Goal: Task Accomplishment & Management: Use online tool/utility

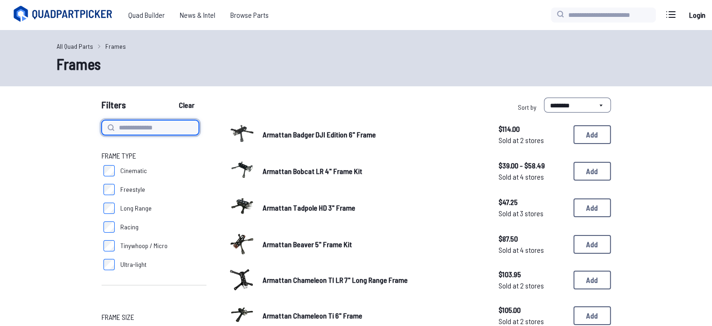
drag, startPoint x: 0, startPoint y: 0, endPoint x: 180, endPoint y: 126, distance: 219.9
click at [180, 126] on input at bounding box center [150, 127] width 97 height 15
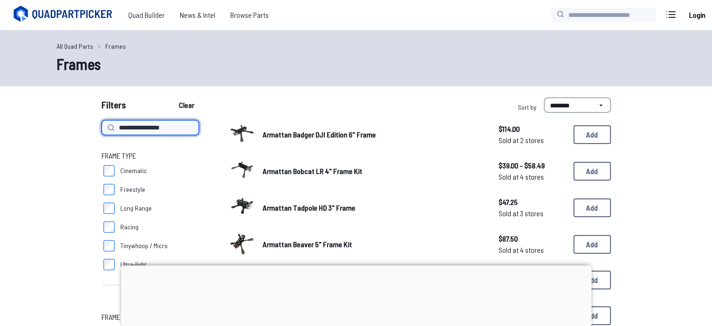
type input "**********"
click at [171, 97] on button "Clear" at bounding box center [186, 104] width 31 height 15
type input "**********"
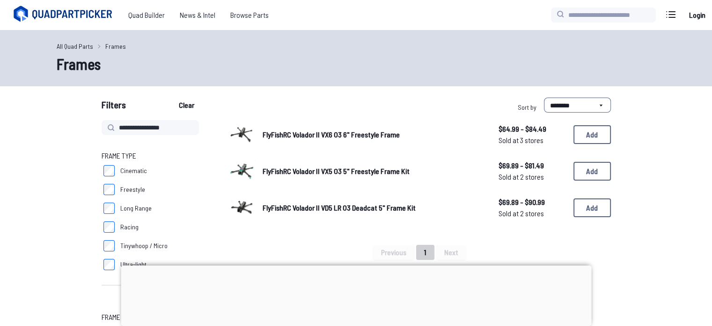
click at [349, 265] on div at bounding box center [356, 265] width 471 height 0
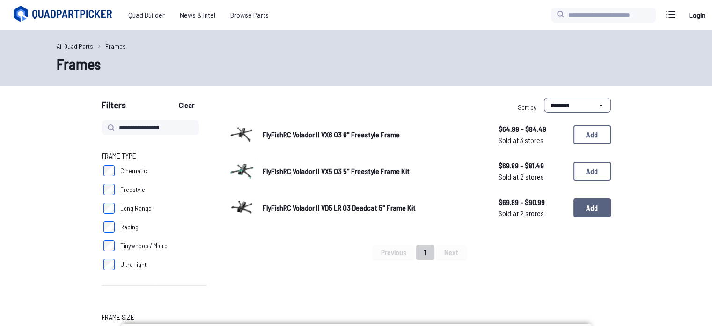
click at [581, 209] on button "Add" at bounding box center [592, 207] width 37 height 19
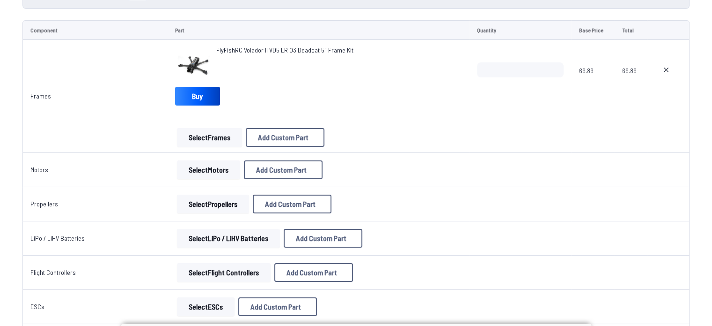
scroll to position [111, 0]
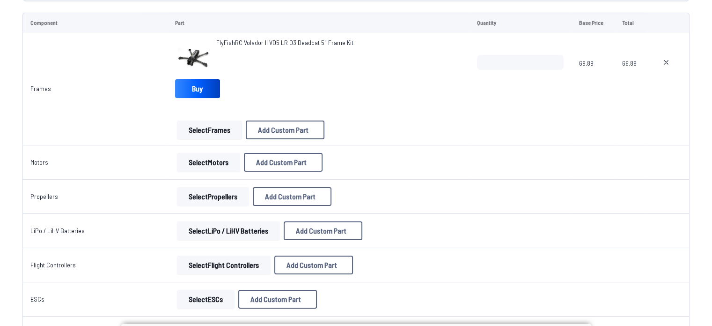
click at [203, 161] on button "Select Motors" at bounding box center [208, 162] width 63 height 19
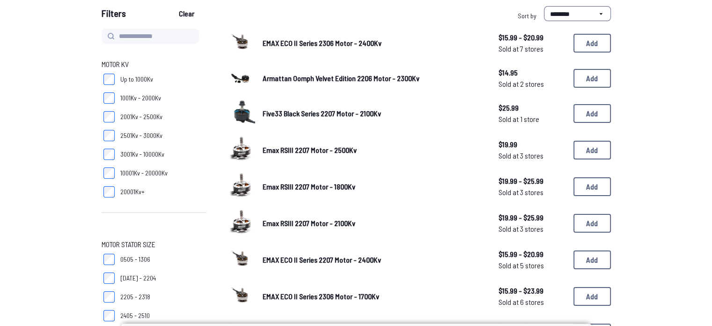
scroll to position [92, 0]
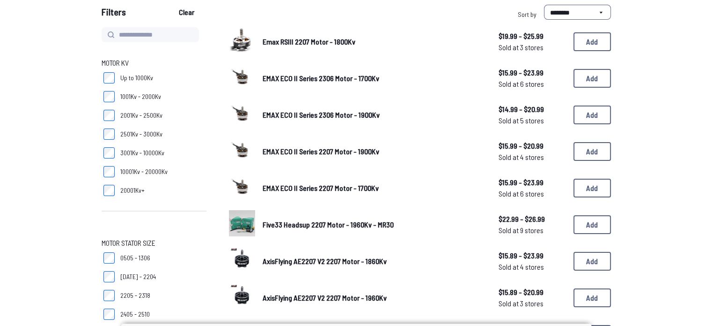
scroll to position [93, 0]
click at [312, 117] on span "EMAX ECO II Series 2306 Motor - 1900Kv" at bounding box center [321, 114] width 117 height 9
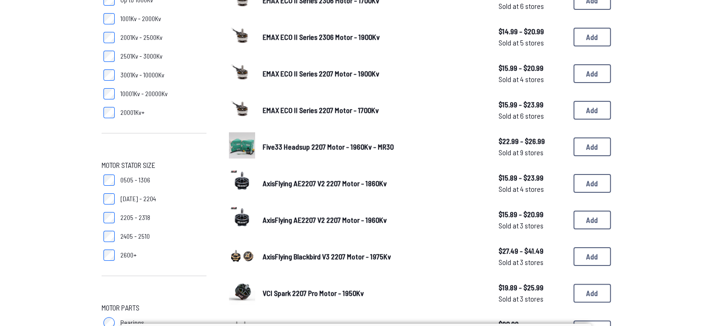
scroll to position [193, 0]
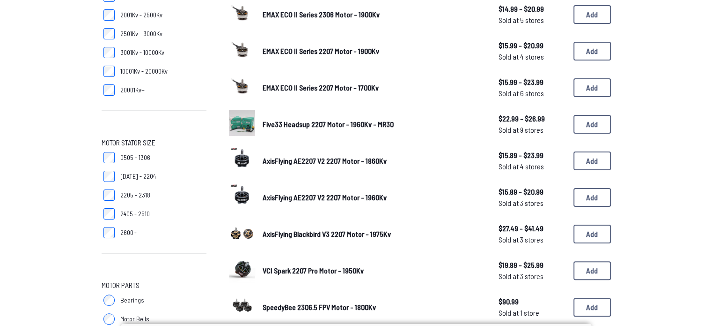
scroll to position [92, 0]
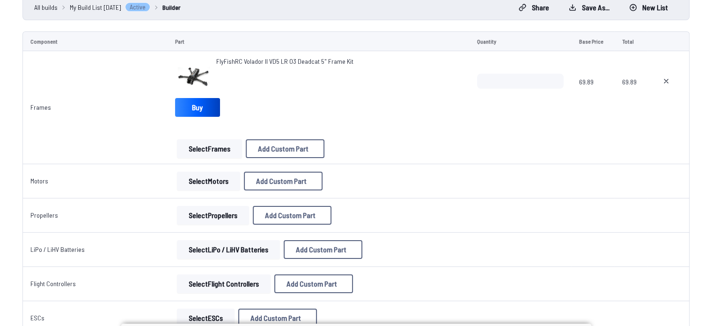
scroll to position [111, 0]
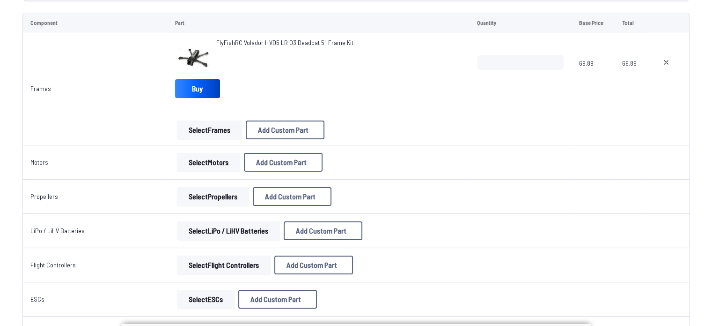
click at [221, 162] on button "Select Motors" at bounding box center [208, 162] width 63 height 19
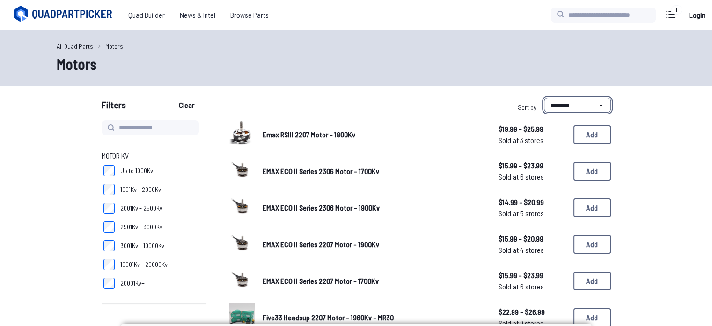
click at [575, 104] on select "**********" at bounding box center [577, 104] width 67 height 15
select select "*********"
click at [544, 97] on select "**********" at bounding box center [577, 104] width 67 height 15
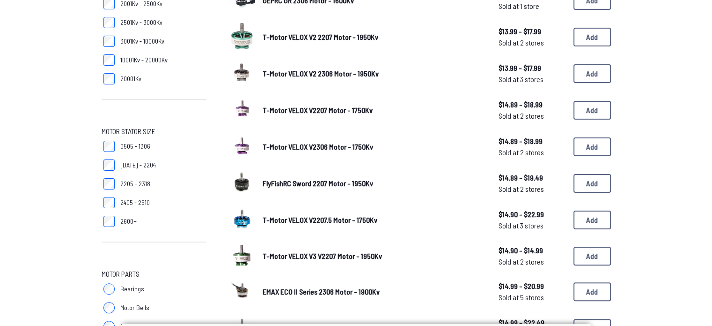
scroll to position [205, 0]
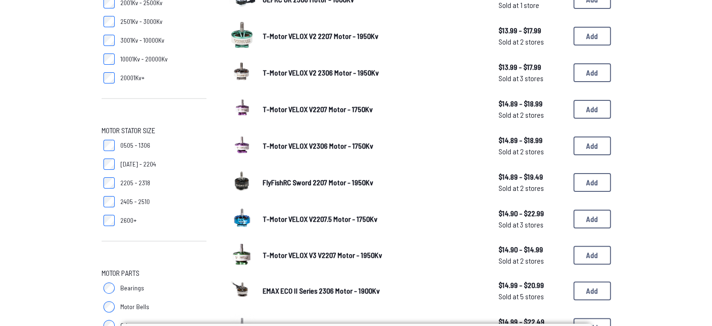
click at [347, 221] on span "T-Motor VELOX V2207.5 Motor - 1750Kv" at bounding box center [320, 218] width 115 height 9
click at [302, 221] on span "T-Motor VELOX V2207.5 Motor - 1750Kv" at bounding box center [320, 218] width 115 height 9
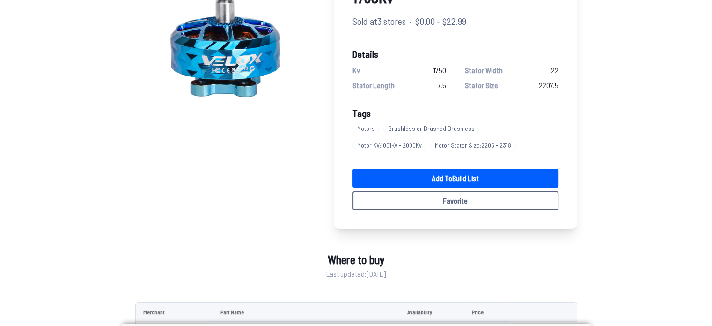
scroll to position [118, 0]
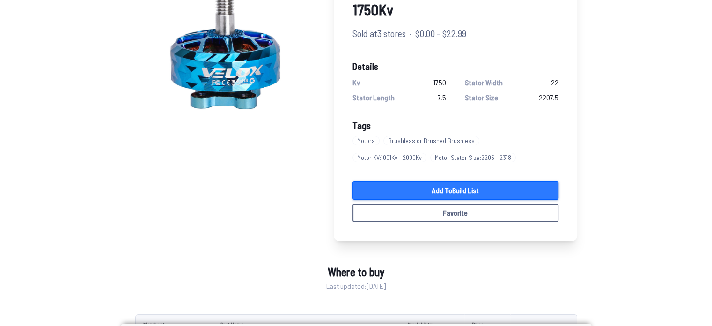
select select "*********"
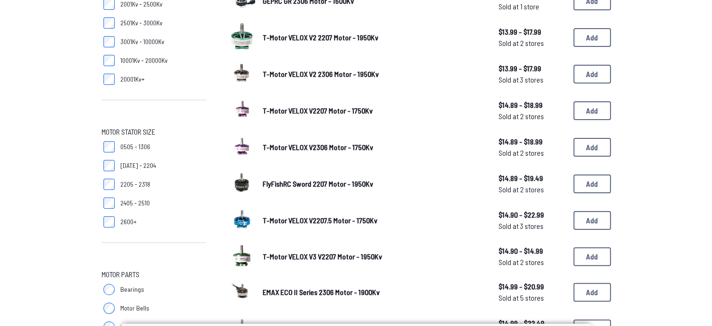
scroll to position [204, 0]
click at [304, 294] on span "EMAX ECO II Series 2306 Motor - 1900Kv" at bounding box center [321, 291] width 117 height 9
click at [303, 290] on span "EMAX ECO II Series 2306 Motor - 1900Kv" at bounding box center [321, 291] width 117 height 9
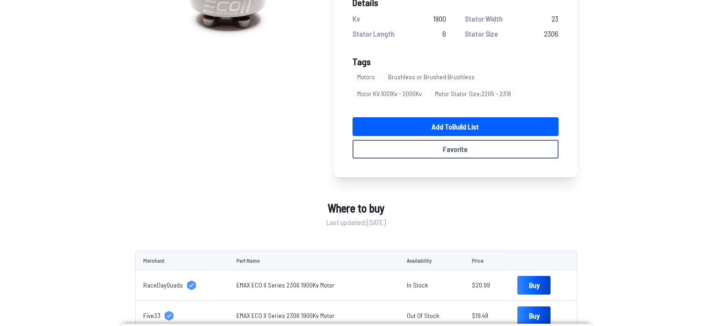
scroll to position [182, 0]
click at [417, 121] on link "Add to Build List" at bounding box center [456, 126] width 206 height 19
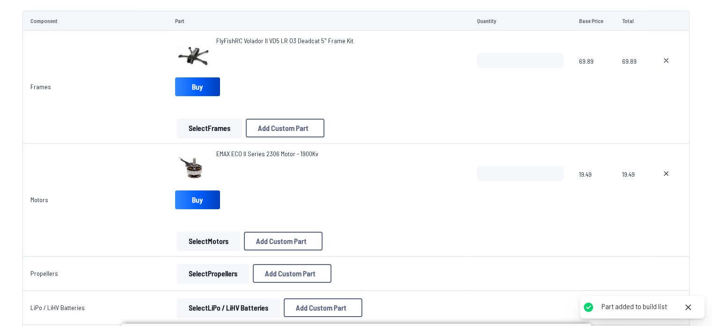
scroll to position [118, 0]
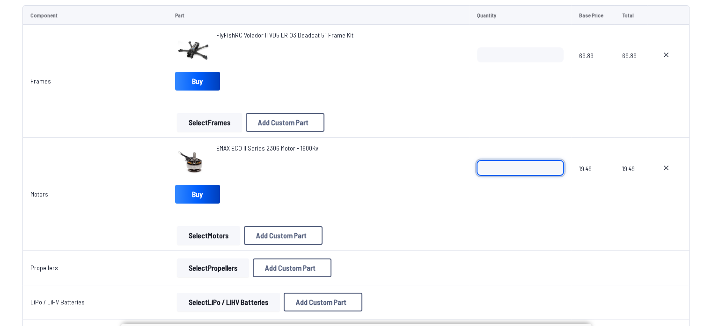
click at [503, 167] on input "*" at bounding box center [520, 167] width 87 height 15
click at [552, 163] on input "*" at bounding box center [520, 167] width 87 height 15
type input "*"
click at [552, 163] on input "*" at bounding box center [520, 167] width 87 height 15
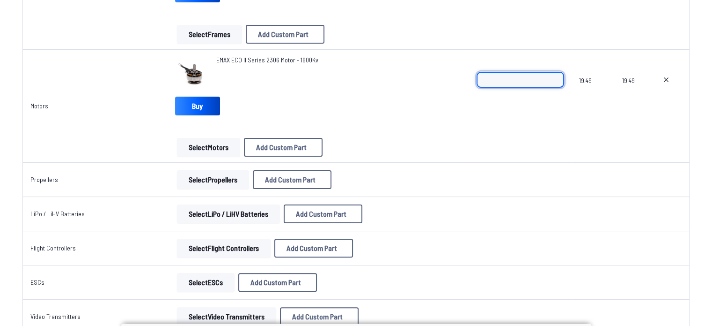
scroll to position [215, 0]
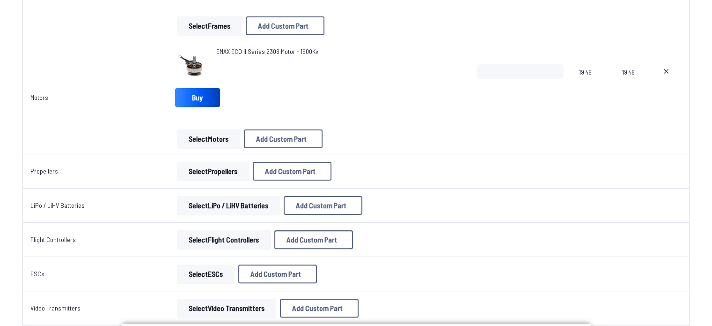
click at [208, 171] on button "Select Propellers" at bounding box center [213, 171] width 72 height 19
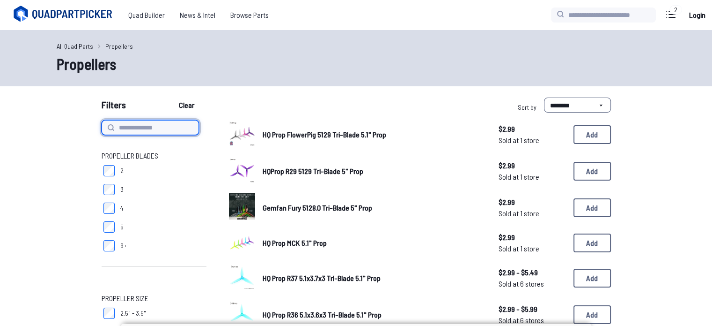
click at [162, 131] on input at bounding box center [150, 127] width 97 height 15
type input "*"
type input "**********"
click at [171, 97] on button "Clear" at bounding box center [186, 104] width 31 height 15
type input "**********"
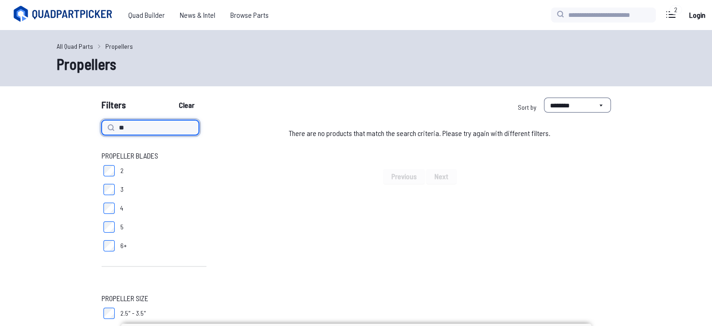
type input "*"
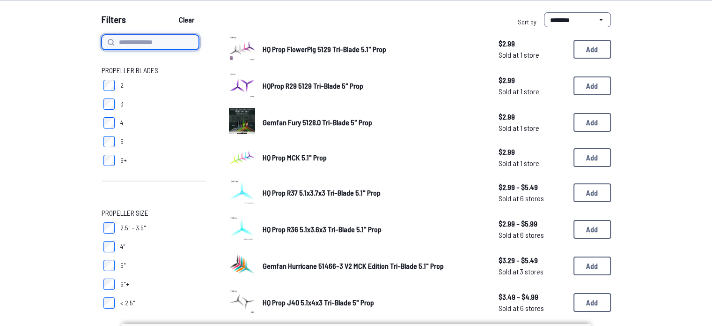
scroll to position [84, 0]
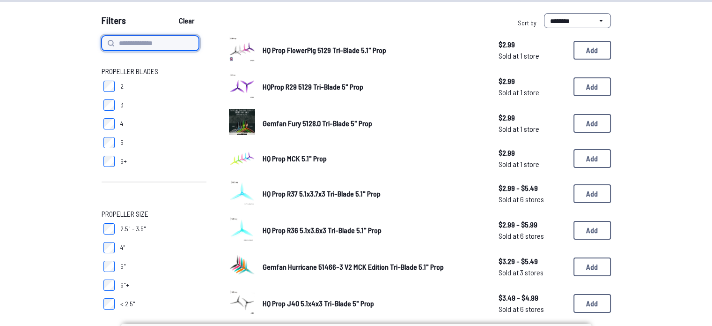
type input "**********"
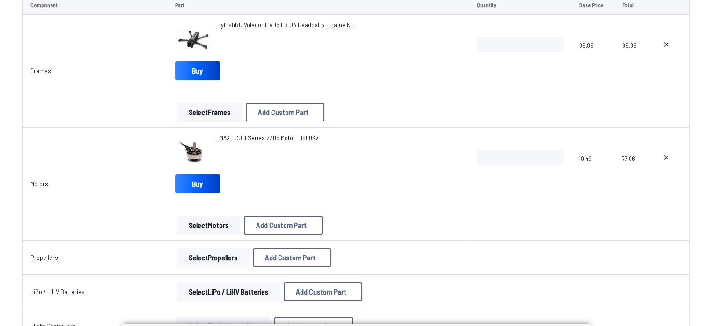
scroll to position [114, 0]
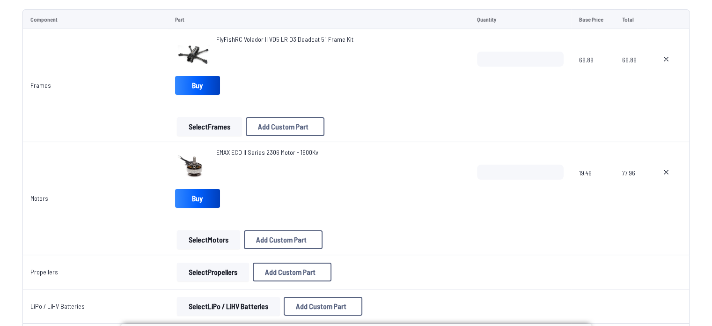
click at [202, 264] on button "Select Propellers" at bounding box center [213, 271] width 72 height 19
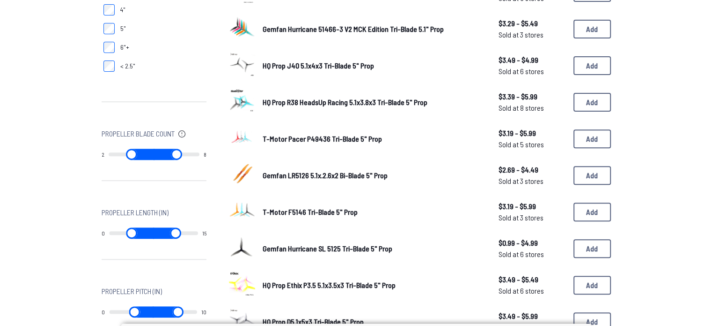
scroll to position [319, 0]
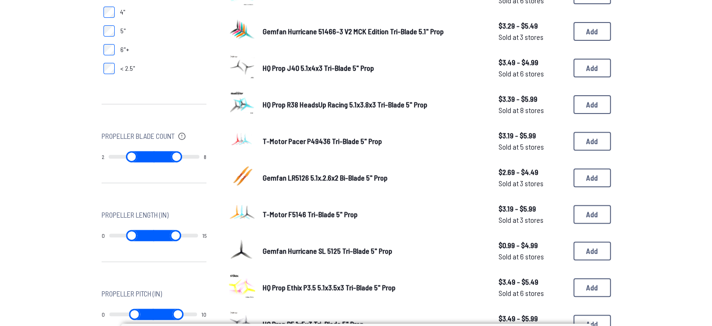
click at [319, 105] on span "HQ Prop R38 HeadsUp Racing 5.1x3.8x3 Tri-Blade 5" Prop" at bounding box center [345, 104] width 165 height 9
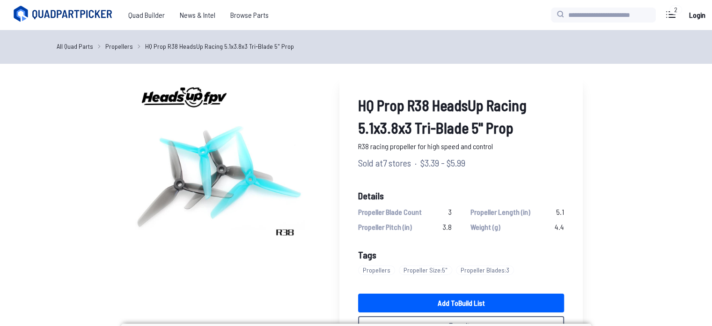
scroll to position [54, 0]
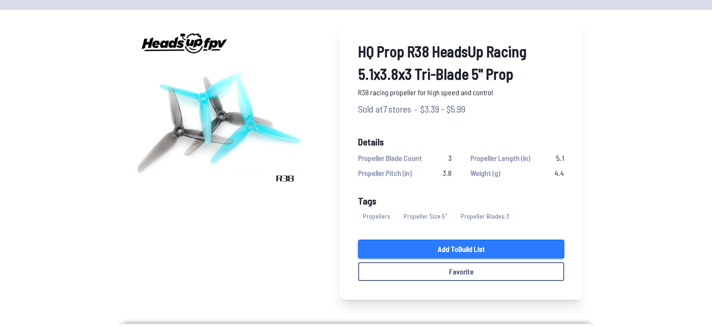
click at [445, 245] on link "Add to Build List" at bounding box center [461, 248] width 206 height 19
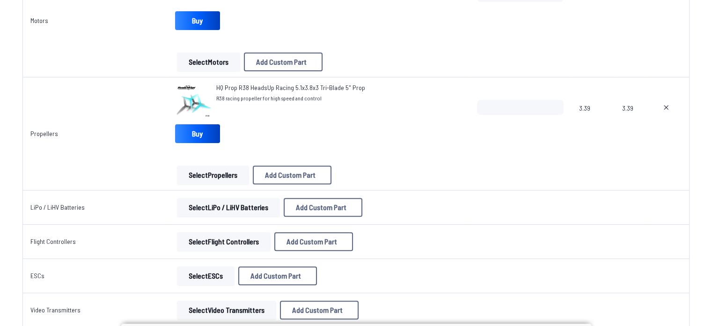
scroll to position [295, 0]
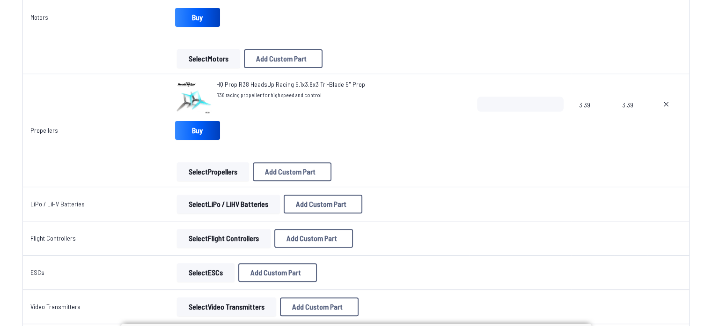
click at [238, 205] on button "Select LiPo / LiHV Batteries" at bounding box center [228, 203] width 103 height 19
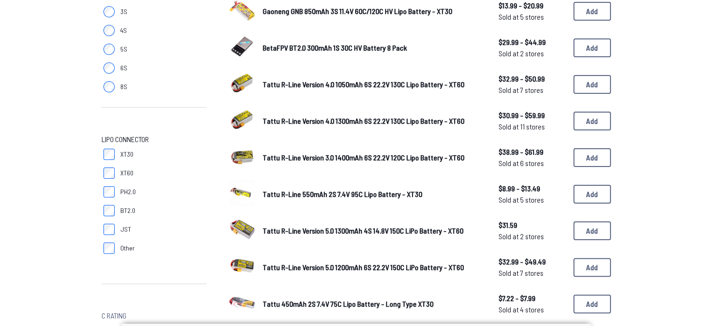
scroll to position [197, 0]
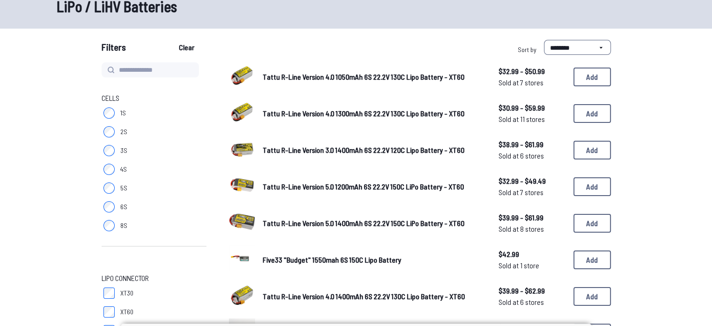
scroll to position [58, 0]
click at [597, 120] on button "Add" at bounding box center [592, 113] width 37 height 19
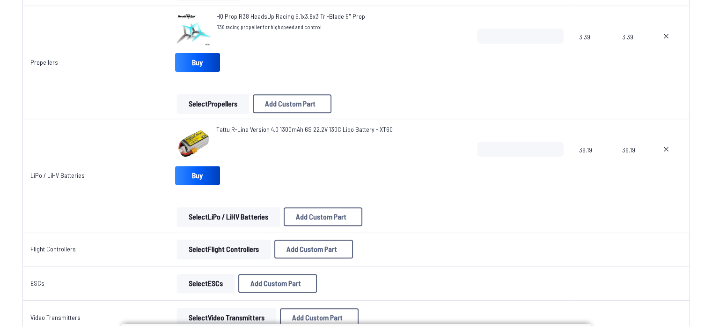
scroll to position [363, 0]
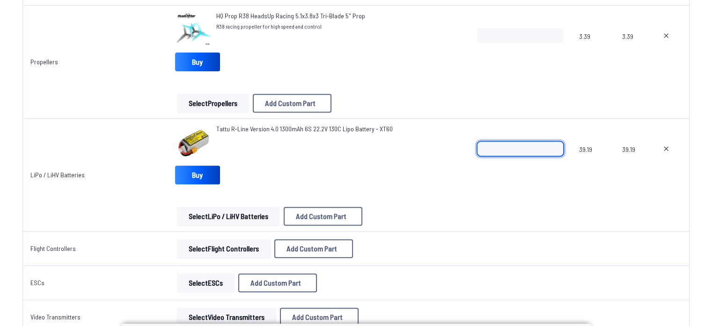
click at [515, 147] on input "*" at bounding box center [520, 148] width 87 height 15
type input "*"
click at [212, 247] on button "Select Flight Controllers" at bounding box center [224, 248] width 94 height 19
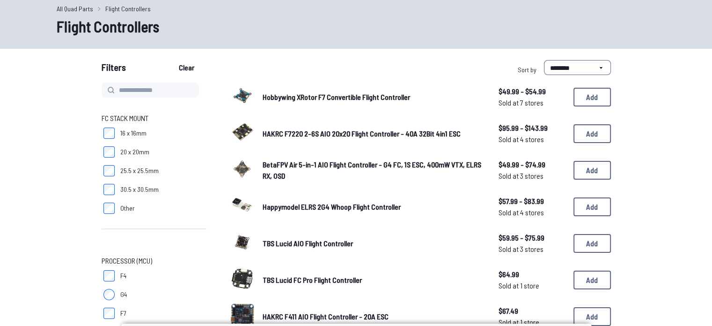
scroll to position [32, 0]
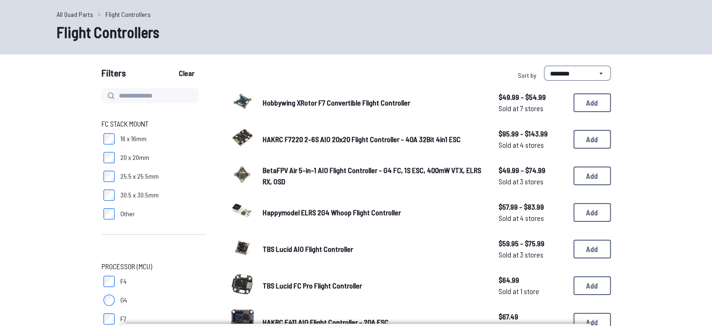
click at [116, 176] on label "25.5 x 25.5mm" at bounding box center [154, 176] width 105 height 19
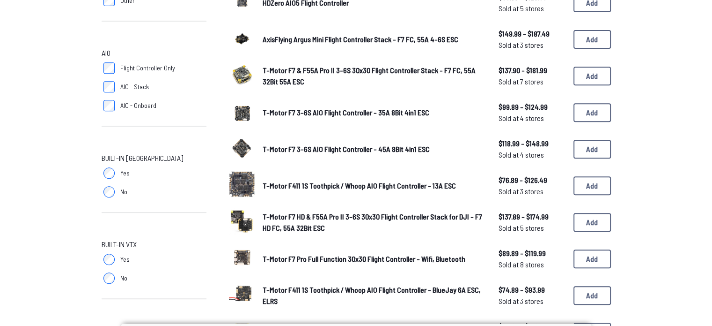
scroll to position [388, 0]
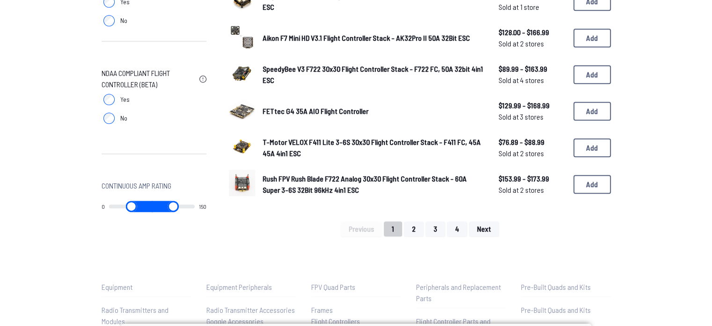
scroll to position [648, 0]
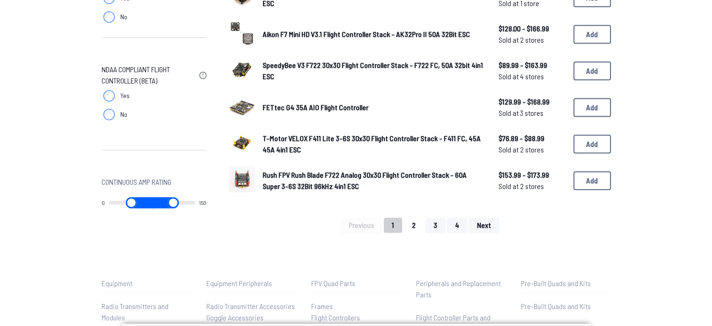
click at [414, 220] on button "2" at bounding box center [414, 224] width 20 height 15
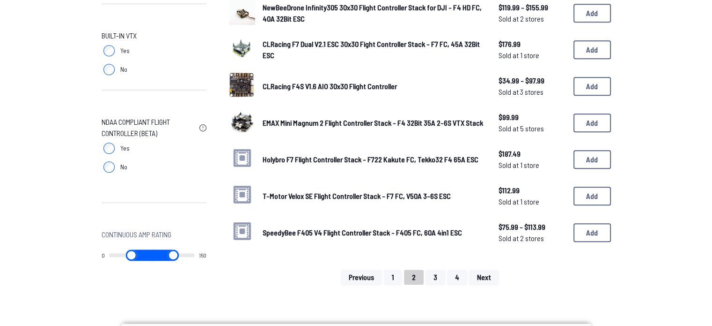
scroll to position [624, 0]
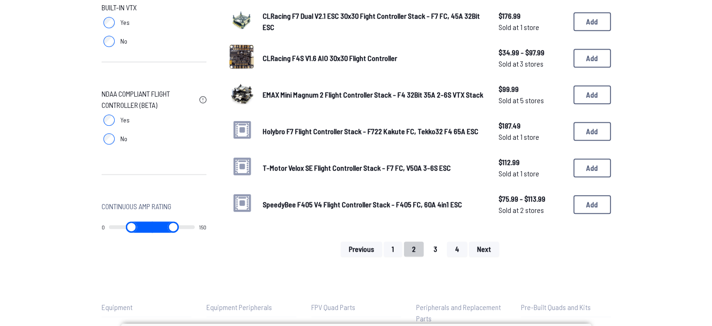
click at [437, 243] on button "3" at bounding box center [436, 248] width 20 height 15
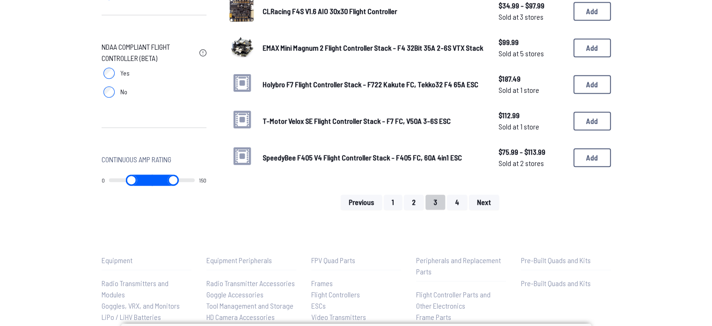
scroll to position [671, 0]
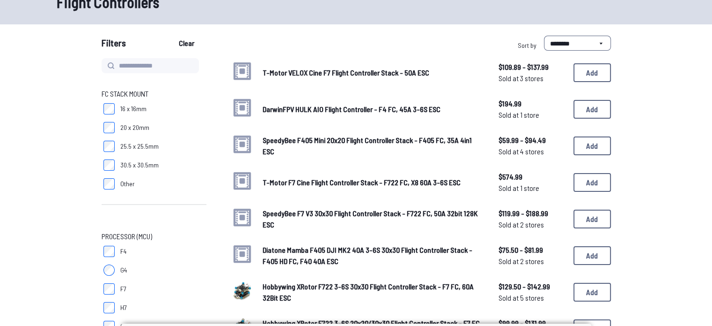
scroll to position [67, 0]
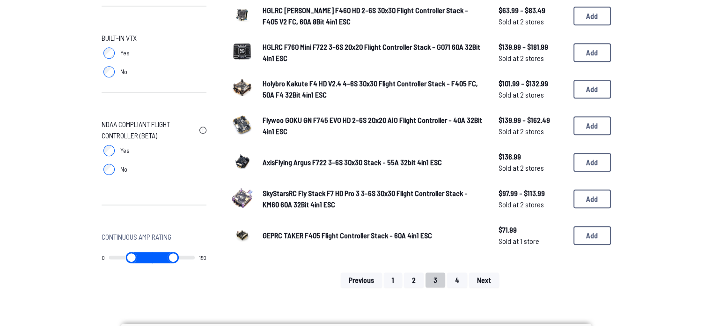
scroll to position [671, 0]
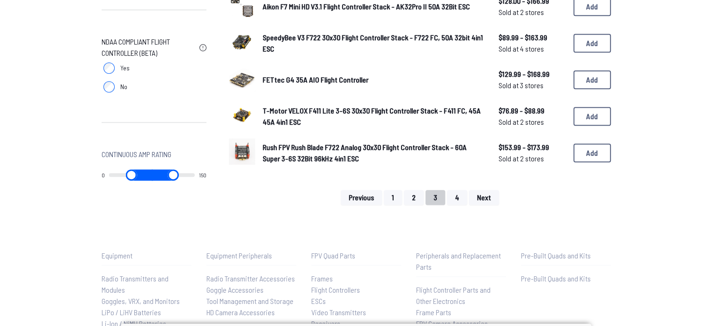
scroll to position [674, 0]
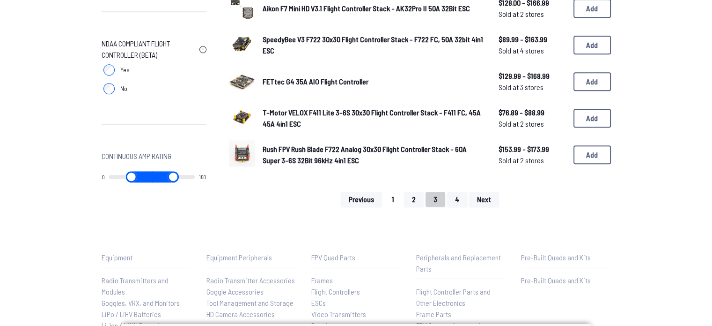
click at [397, 194] on button "1" at bounding box center [393, 199] width 18 height 15
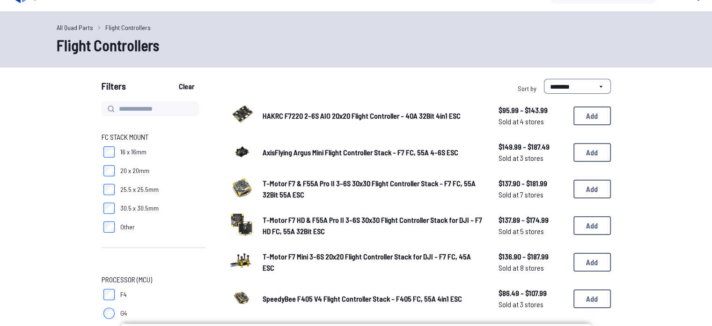
scroll to position [20, 0]
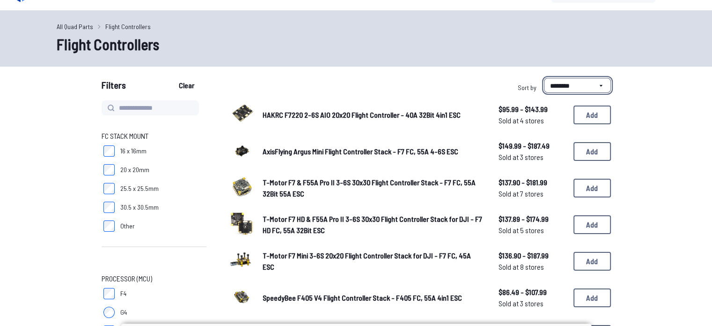
click at [575, 88] on select "**********" at bounding box center [577, 85] width 67 height 15
select select "*********"
click at [544, 78] on select "**********" at bounding box center [577, 85] width 67 height 15
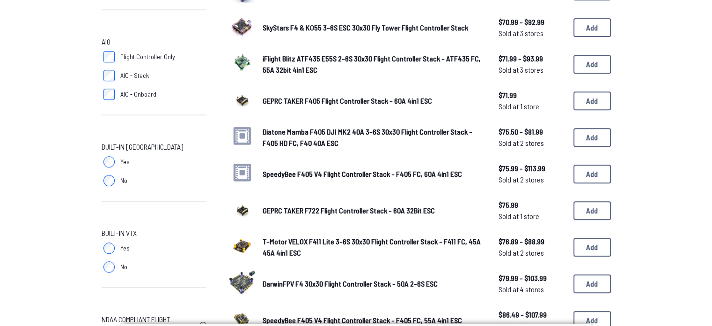
scroll to position [399, 0]
click at [592, 248] on button "Add" at bounding box center [592, 246] width 37 height 19
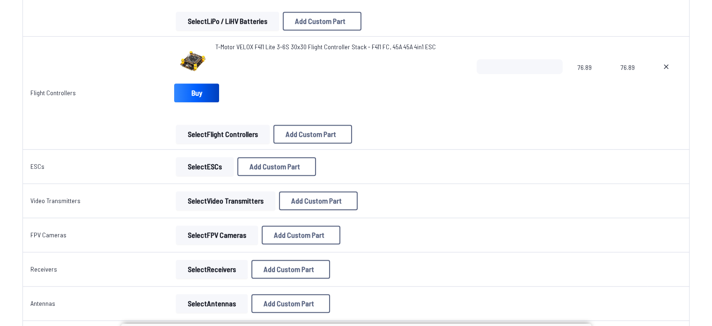
scroll to position [566, 0]
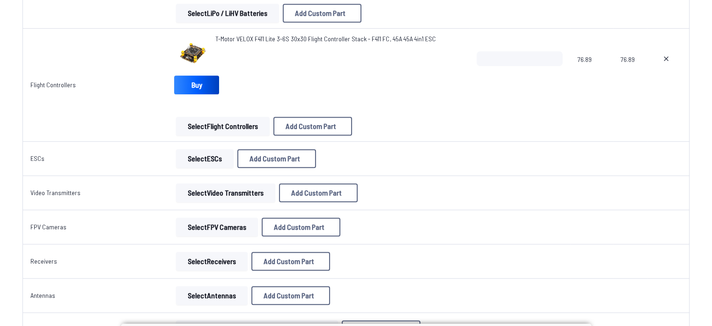
click at [273, 36] on span "T-Motor VELOX F411 Lite 3-6S 30x30 Flight Controller Stack - F411 FC, 45A 45A 4…" at bounding box center [325, 39] width 220 height 8
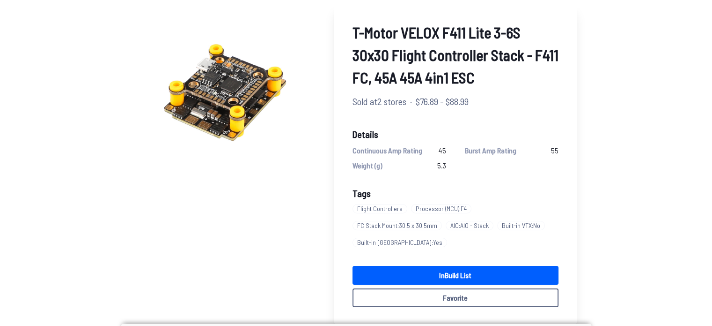
scroll to position [67, 0]
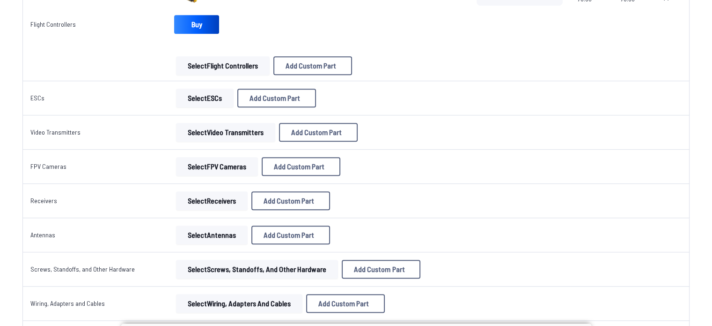
scroll to position [626, 0]
click at [233, 133] on button "Select Video Transmitters" at bounding box center [225, 132] width 99 height 19
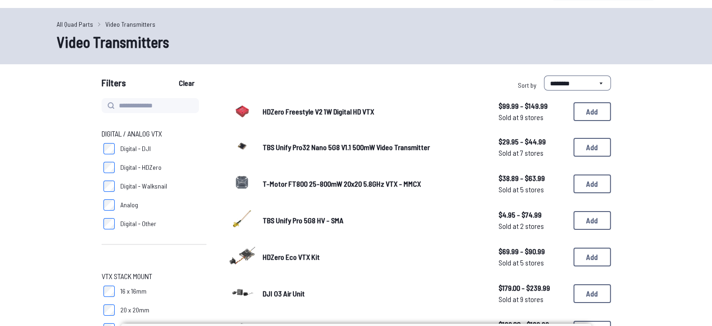
scroll to position [22, 0]
click at [116, 148] on label "Digital - DJI" at bounding box center [154, 148] width 105 height 19
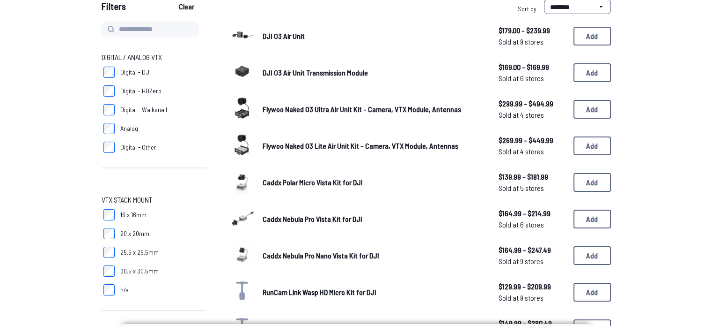
scroll to position [97, 0]
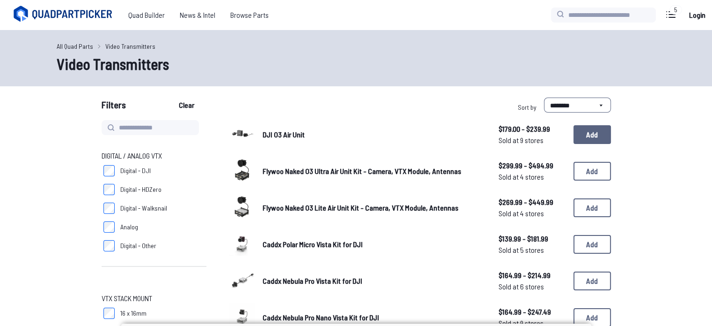
click at [596, 137] on button "Add" at bounding box center [592, 134] width 37 height 19
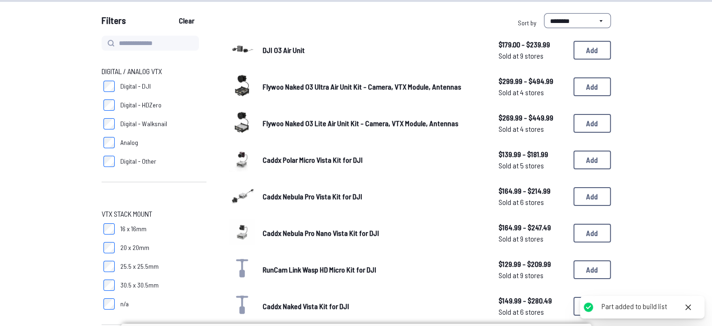
scroll to position [84, 0]
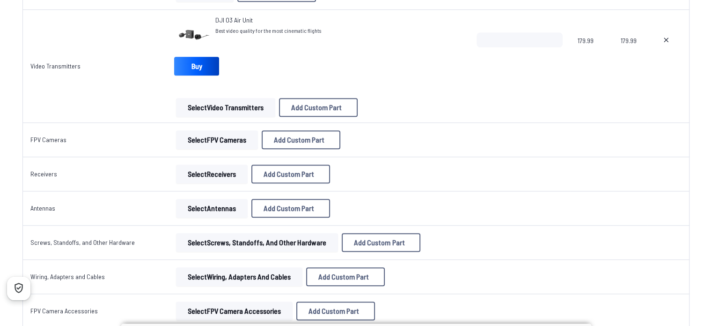
scroll to position [732, 0]
click at [210, 169] on button "Select Receivers" at bounding box center [212, 173] width 72 height 19
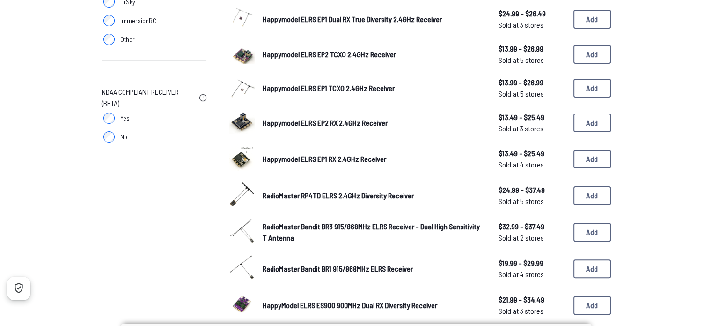
scroll to position [226, 0]
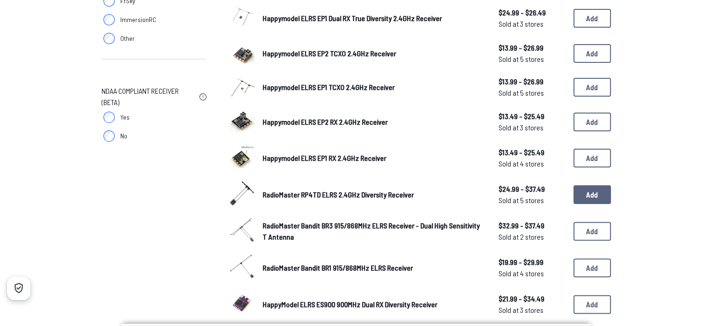
click at [607, 191] on button "Add" at bounding box center [592, 194] width 37 height 19
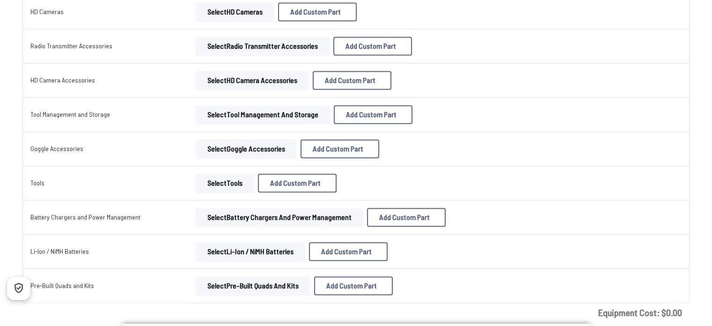
scroll to position [1358, 0]
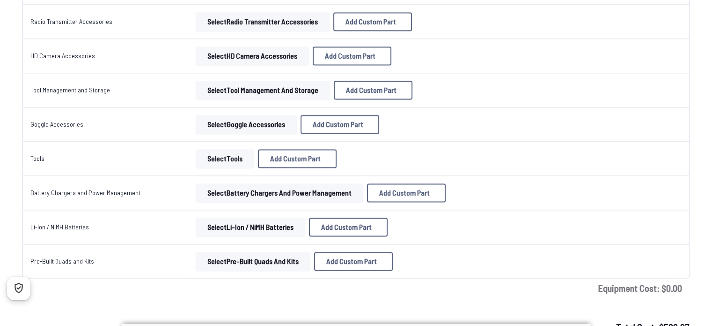
click at [229, 191] on button "Select Battery Chargers and Power Management" at bounding box center [280, 192] width 168 height 19
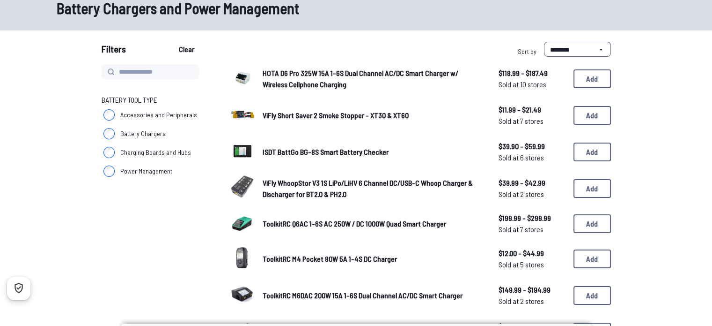
scroll to position [56, 0]
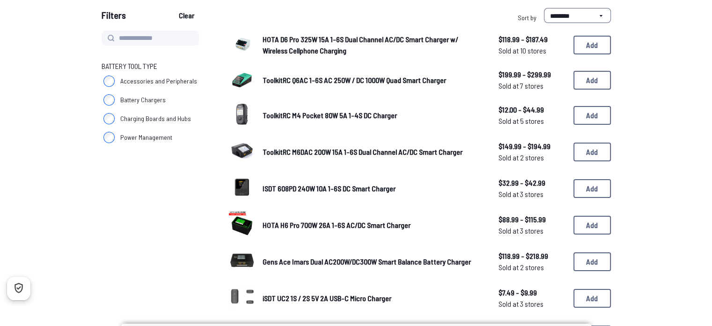
scroll to position [90, 0]
click at [303, 187] on span "ISDT 608PD 240W 10A 1-6S DC Smart Charger" at bounding box center [329, 187] width 133 height 9
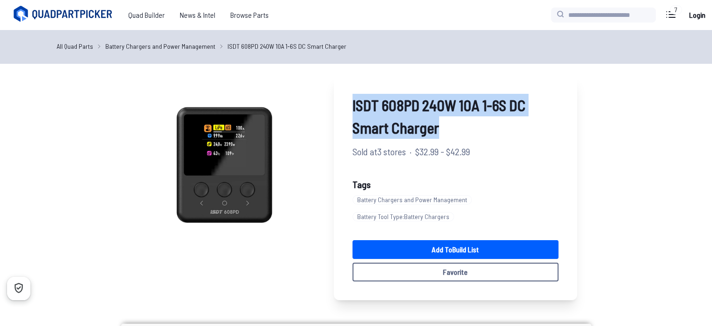
drag, startPoint x: 352, startPoint y: 102, endPoint x: 474, endPoint y: 121, distance: 123.3
click at [474, 121] on div "ISDT 608PD 240W 10A 1-6S DC Smart Charger Sold at 3 stores · $32.99 - $42.99 Ta…" at bounding box center [456, 187] width 244 height 225
copy span "ISDT 608PD 240W 10A 1-6S DC Smart Charger"
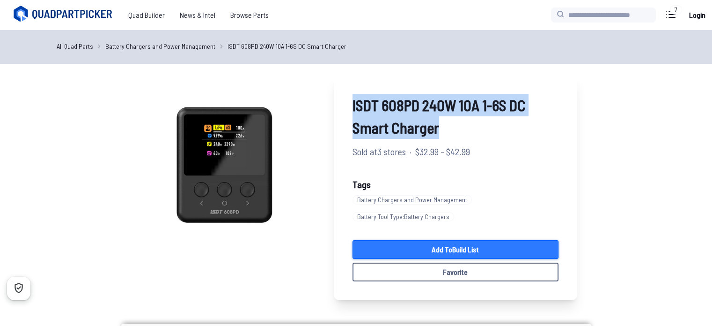
click at [414, 252] on link "Add to Build List" at bounding box center [456, 249] width 206 height 19
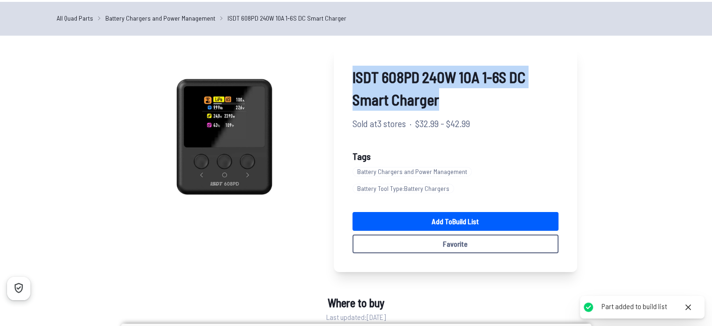
scroll to position [29, 0]
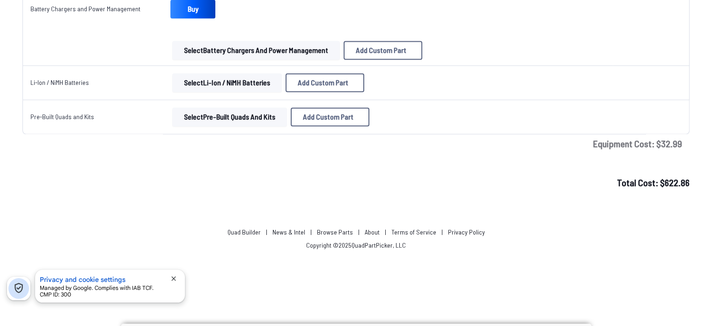
scroll to position [1574, 0]
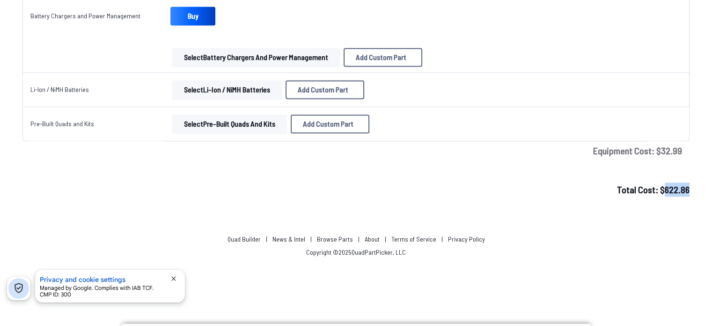
drag, startPoint x: 666, startPoint y: 186, endPoint x: 695, endPoint y: 187, distance: 29.5
click at [695, 187] on div "Total Cost: $ 622.86" at bounding box center [356, 189] width 712 height 14
copy span "622.86"
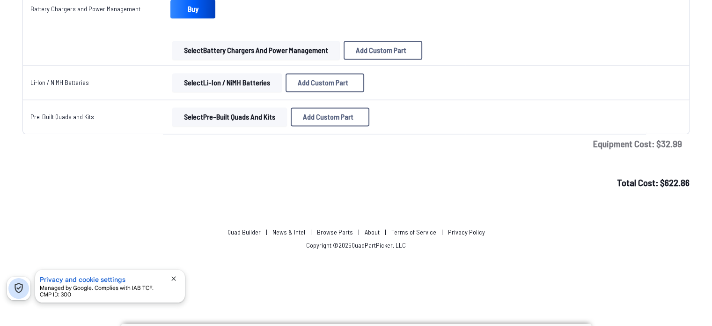
click at [387, 178] on div "Total Cost: $ 622.86" at bounding box center [356, 182] width 712 height 14
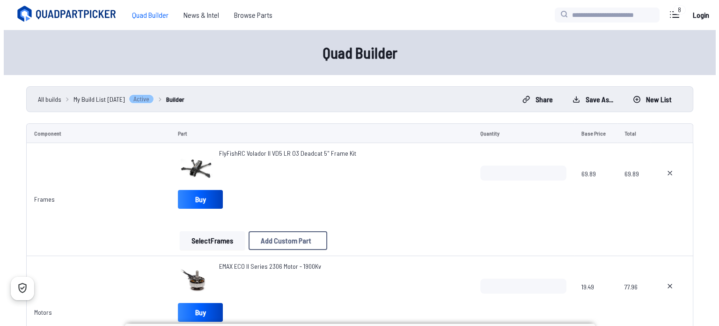
scroll to position [3, 0]
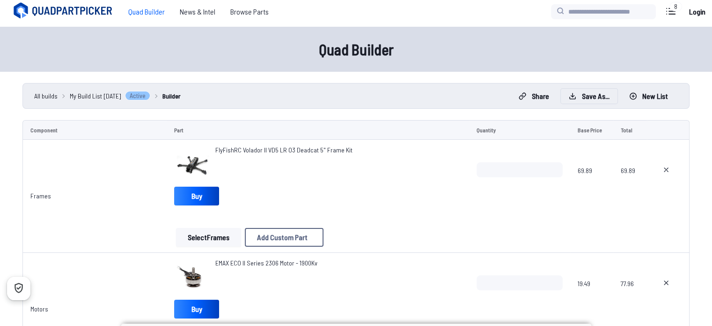
click at [577, 94] on button "Save as..." at bounding box center [589, 96] width 57 height 15
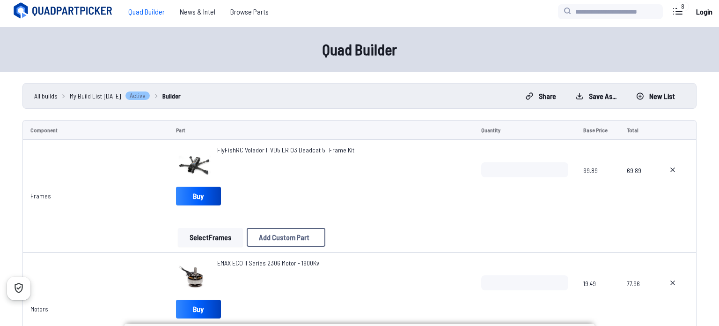
click at [326, 194] on link "Log in" at bounding box center [326, 189] width 61 height 14
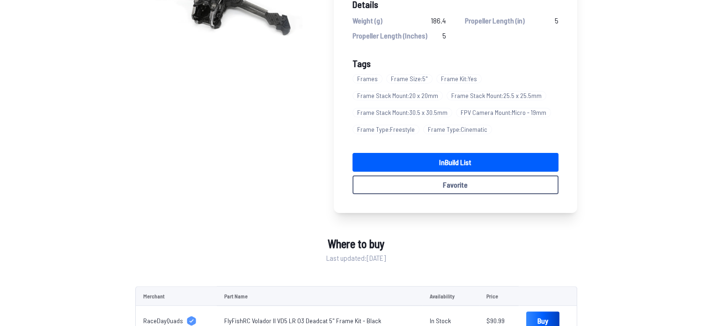
scroll to position [174, 0]
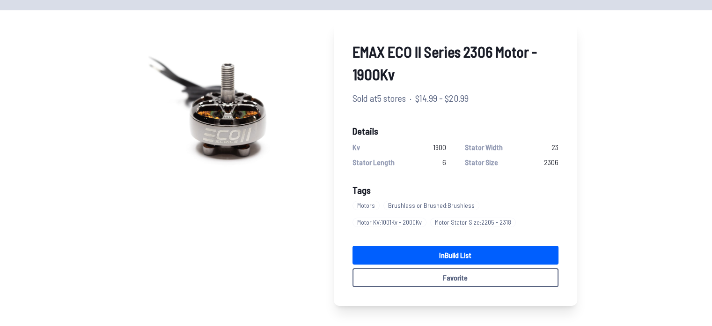
scroll to position [54, 0]
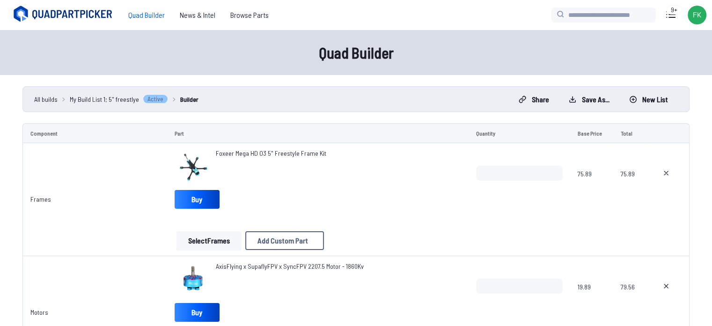
click at [52, 97] on span "All builds" at bounding box center [45, 99] width 23 height 10
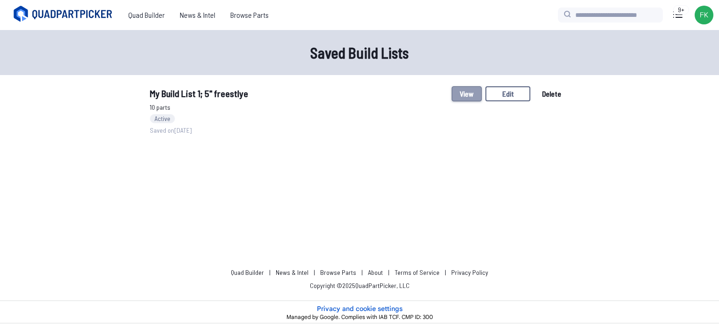
click at [456, 88] on button "View" at bounding box center [467, 93] width 30 height 15
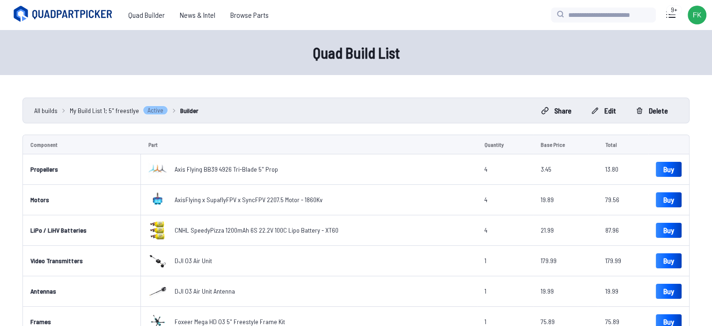
click at [49, 107] on span "All builds" at bounding box center [45, 110] width 23 height 10
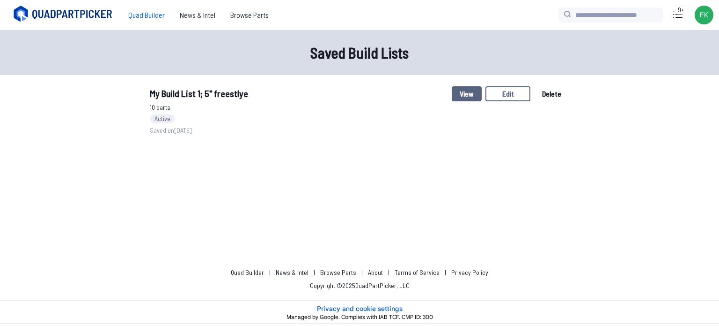
click at [151, 20] on span "Quad Builder" at bounding box center [147, 15] width 52 height 19
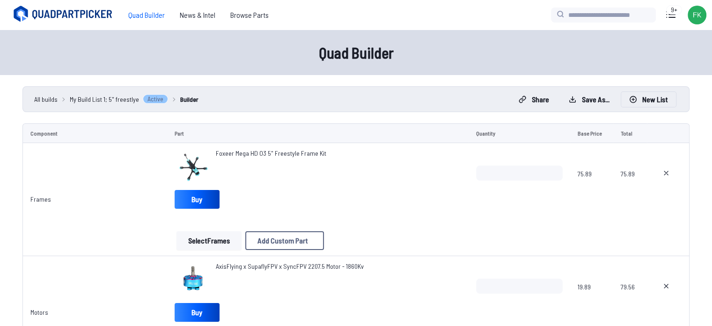
click at [647, 101] on button "New List" at bounding box center [649, 99] width 55 height 15
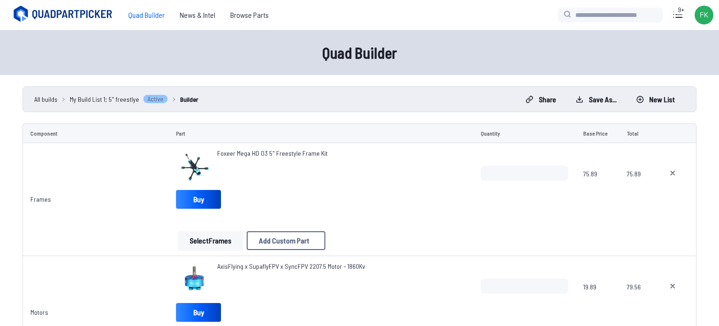
click at [445, 204] on button "Start new build" at bounding box center [431, 203] width 55 height 14
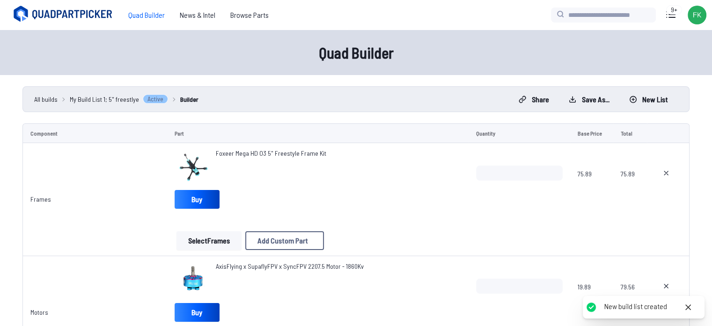
type textarea "**********"
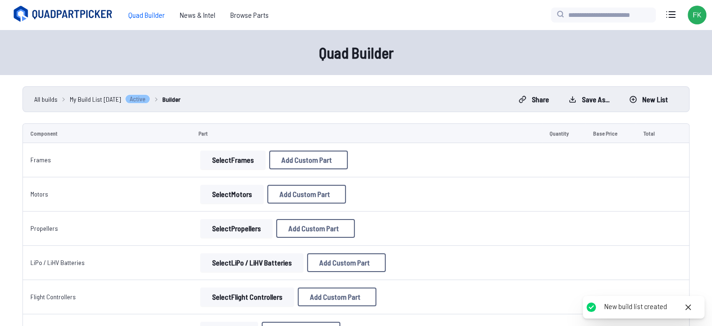
click at [218, 163] on button "Select Frames" at bounding box center [232, 159] width 65 height 19
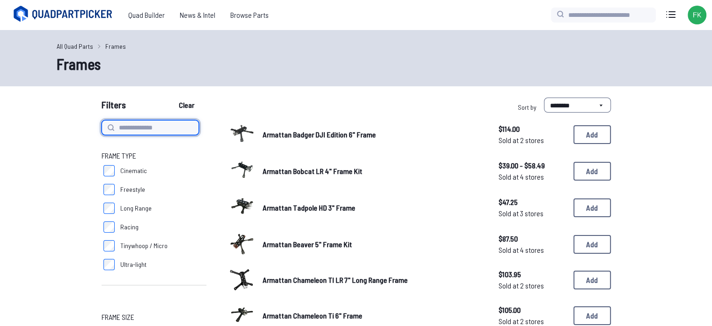
click at [176, 130] on input at bounding box center [150, 127] width 97 height 15
type input "**********"
click at [171, 97] on button "Clear" at bounding box center [186, 104] width 31 height 15
type input "**********"
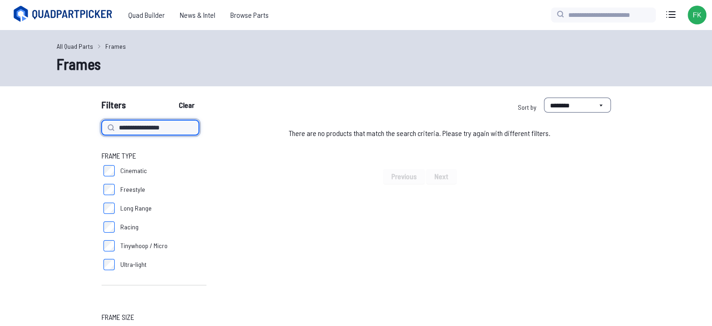
type input "**********"
click at [171, 97] on button "Clear" at bounding box center [186, 104] width 31 height 15
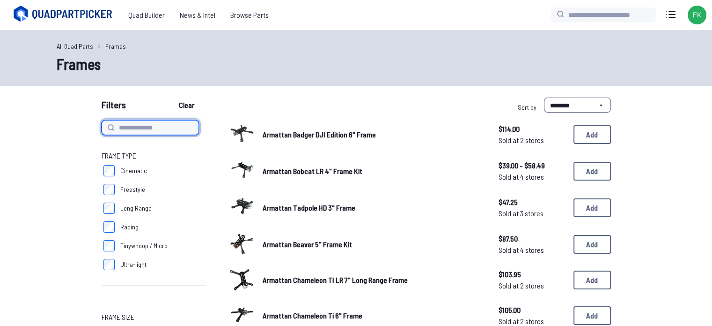
click at [166, 125] on input at bounding box center [150, 127] width 97 height 15
type input "*********"
click at [171, 97] on button "Clear" at bounding box center [186, 104] width 31 height 15
type input "*********"
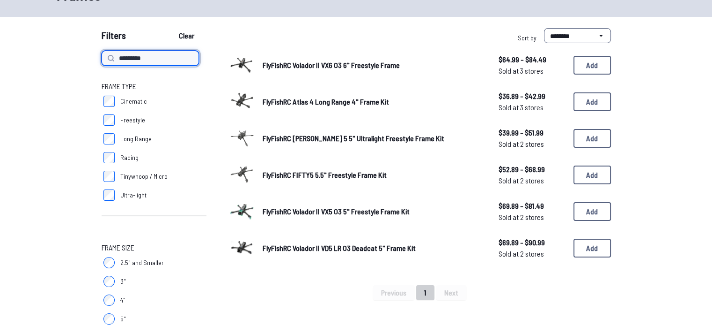
scroll to position [69, 0]
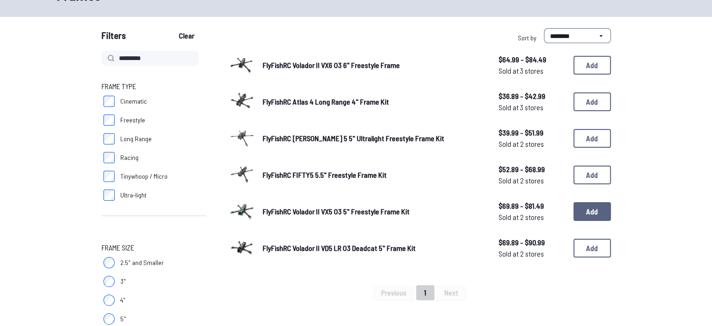
click at [586, 204] on button "Add" at bounding box center [592, 211] width 37 height 19
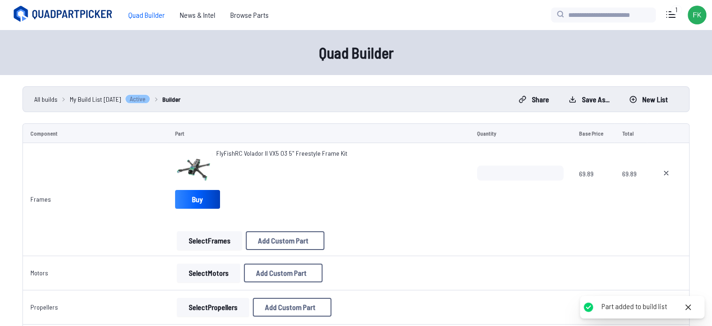
scroll to position [63, 0]
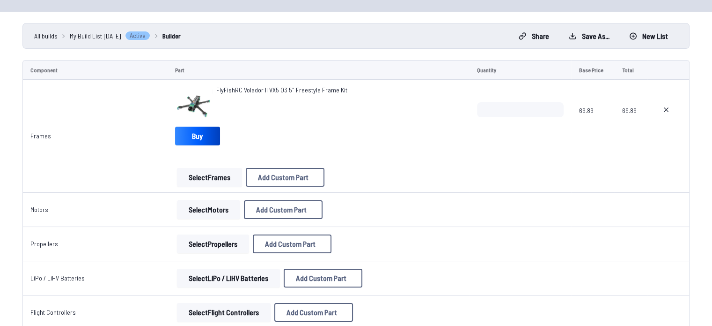
click at [195, 213] on button "Select Motors" at bounding box center [208, 209] width 63 height 19
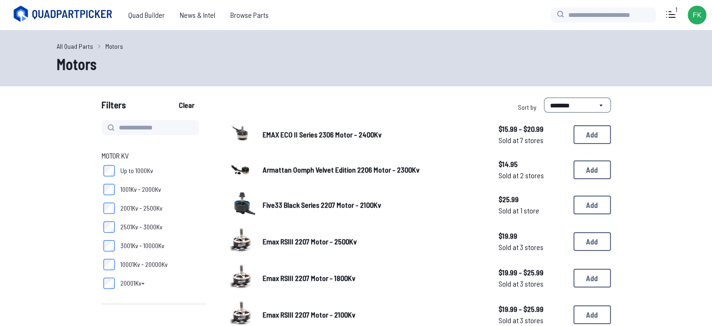
click at [116, 192] on label "1001Kv - 2000Kv" at bounding box center [154, 189] width 105 height 19
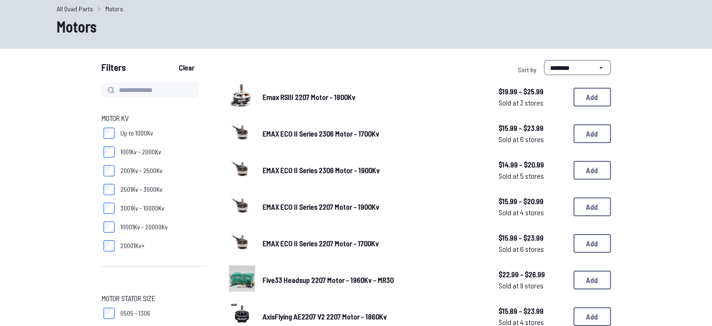
scroll to position [37, 0]
click at [598, 164] on button "Add" at bounding box center [592, 170] width 37 height 19
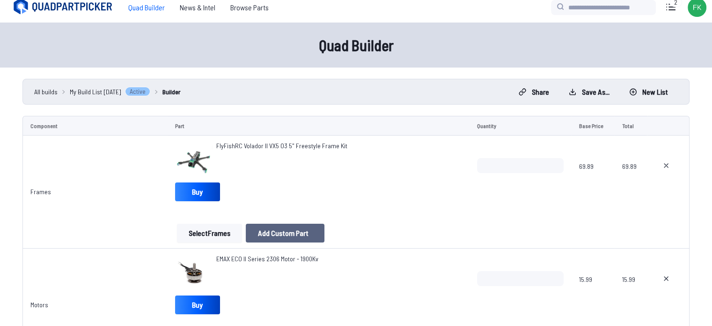
scroll to position [86, 0]
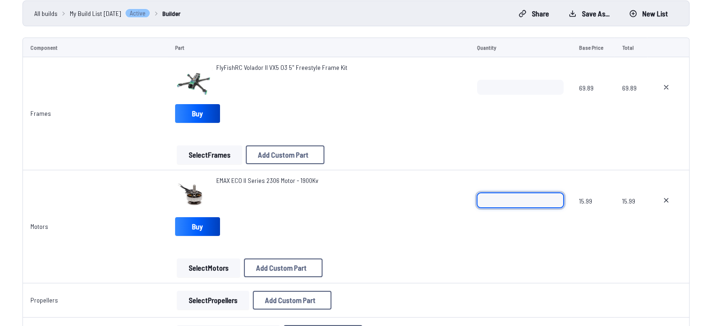
click at [555, 195] on input "*" at bounding box center [520, 199] width 87 height 15
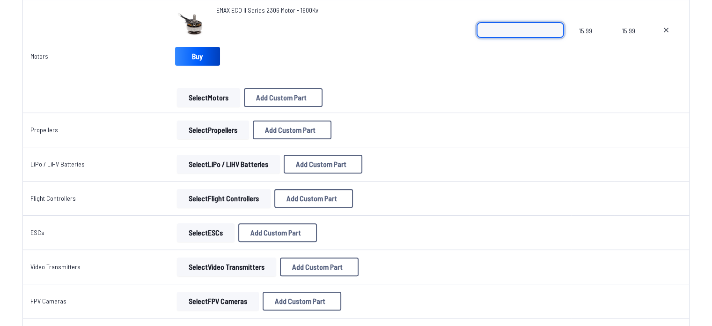
scroll to position [260, 0]
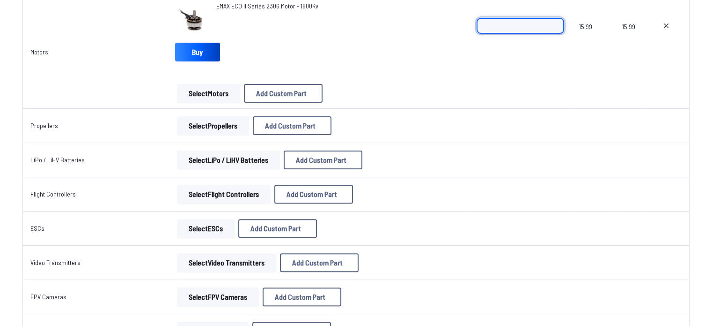
type input "*"
click at [221, 129] on button "Select Propellers" at bounding box center [213, 125] width 72 height 19
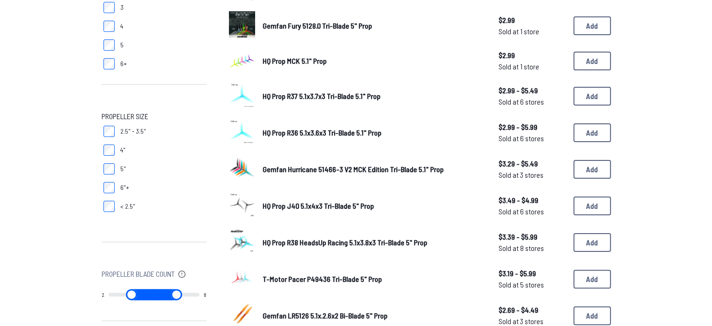
scroll to position [181, 0]
click at [594, 240] on button "Add" at bounding box center [592, 242] width 37 height 19
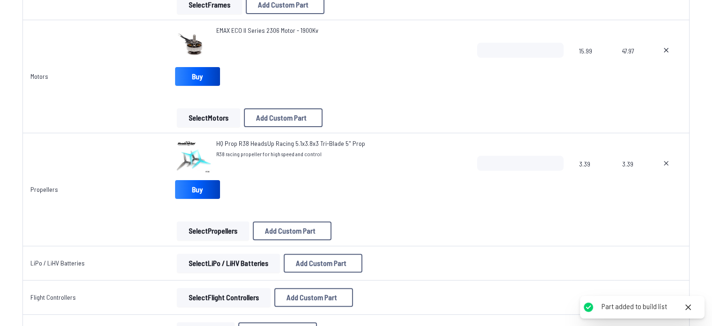
scroll to position [248, 0]
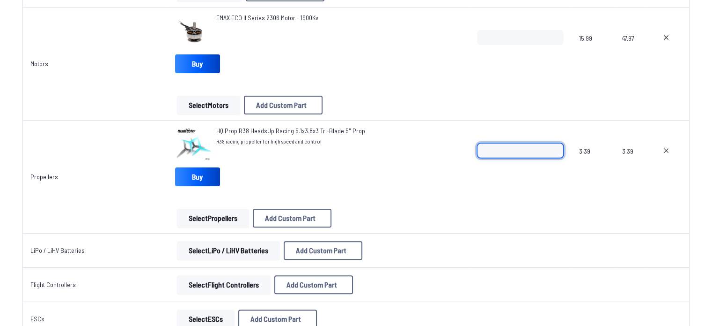
type input "*"
click at [553, 148] on input "*" at bounding box center [520, 150] width 87 height 15
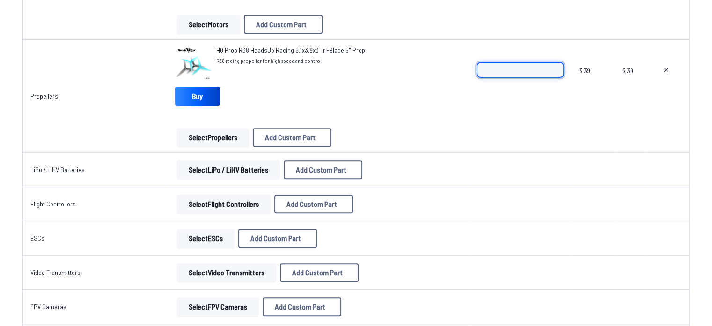
scroll to position [332, 0]
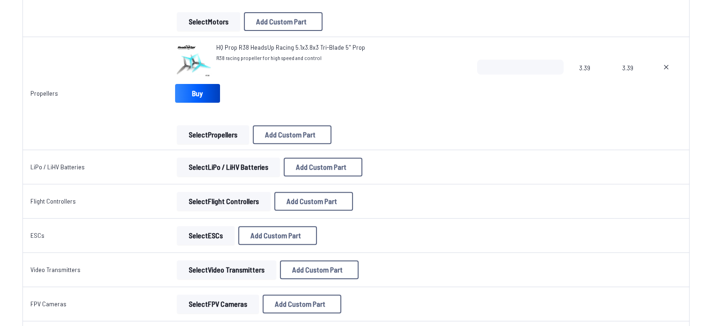
click at [211, 161] on button "Select LiPo / LiHV Batteries" at bounding box center [228, 166] width 103 height 19
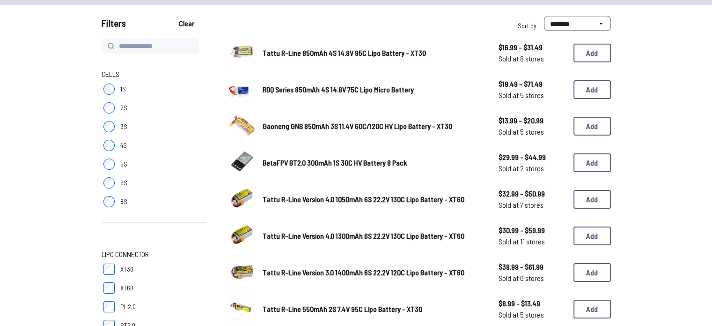
scroll to position [82, 0]
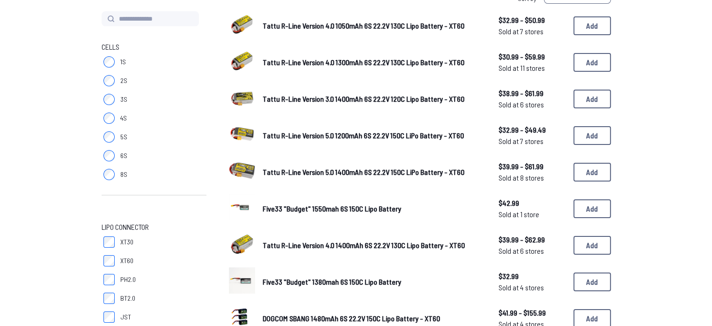
scroll to position [109, 0]
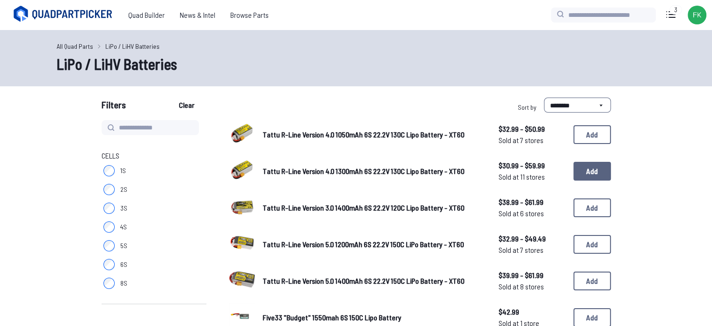
click at [589, 166] on button "Add" at bounding box center [592, 171] width 37 height 19
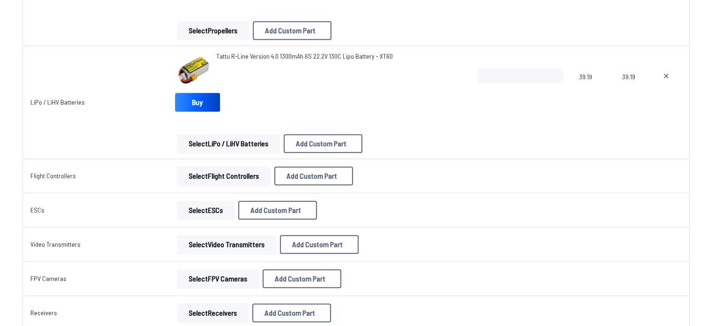
scroll to position [437, 0]
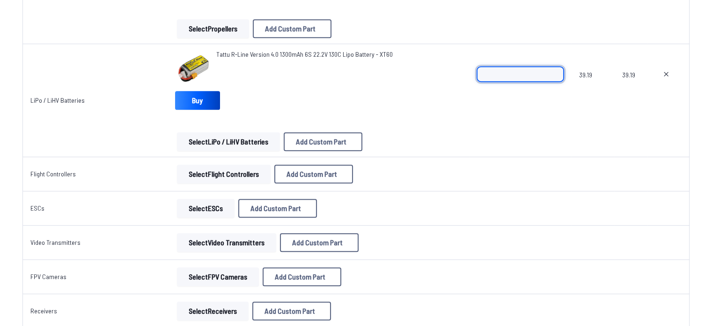
click at [556, 71] on input "*" at bounding box center [520, 74] width 87 height 15
type input "*"
click at [556, 71] on input "*" at bounding box center [520, 74] width 87 height 15
click at [221, 175] on button "Select Flight Controllers" at bounding box center [224, 173] width 94 height 19
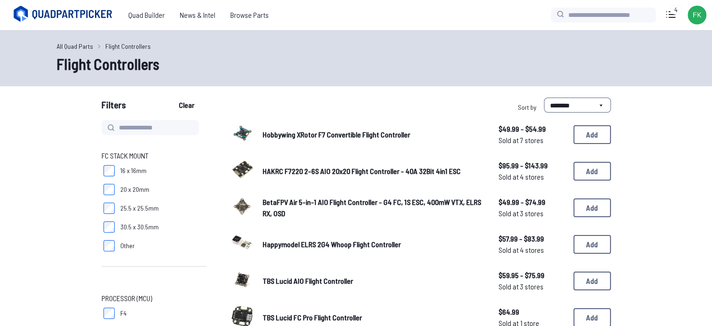
click at [115, 194] on label "20 x 20mm" at bounding box center [154, 189] width 105 height 19
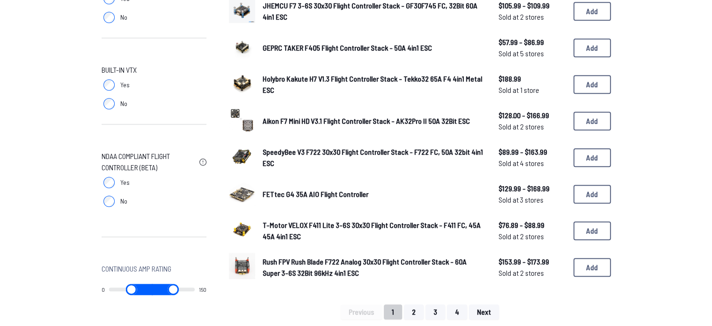
scroll to position [586, 0]
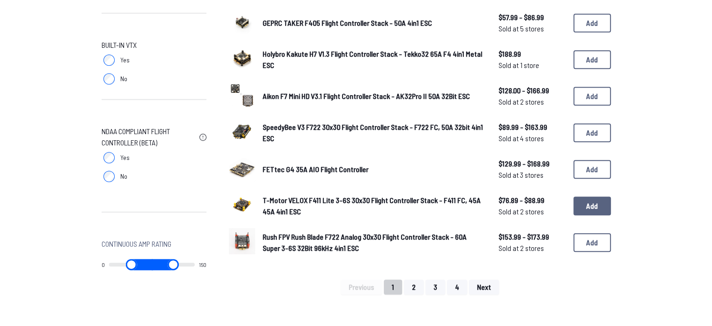
click at [589, 196] on button "Add" at bounding box center [592, 205] width 37 height 19
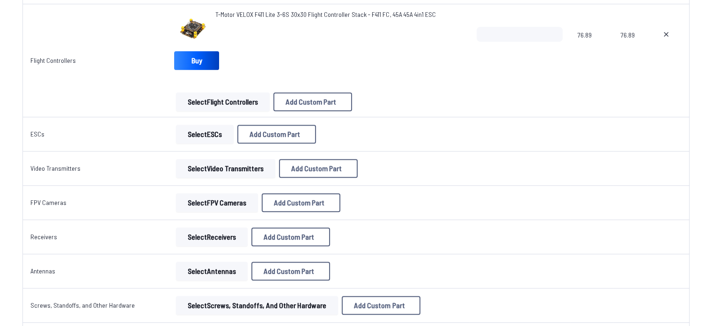
scroll to position [593, 0]
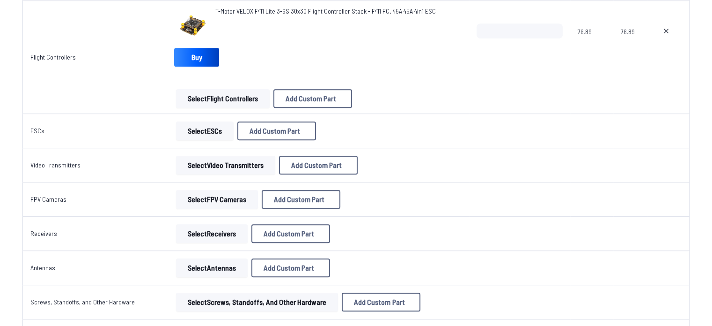
click at [215, 168] on button "Select Video Transmitters" at bounding box center [225, 164] width 99 height 19
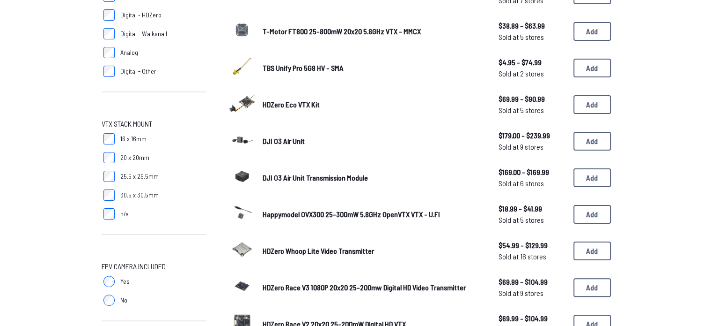
scroll to position [174, 0]
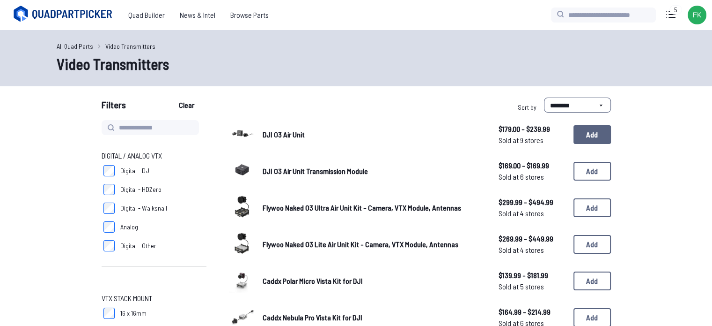
click at [596, 140] on button "Add" at bounding box center [592, 134] width 37 height 19
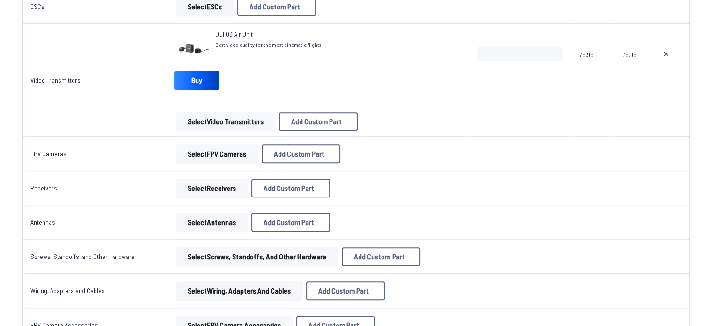
scroll to position [718, 0]
click at [219, 186] on button "Select Receivers" at bounding box center [212, 187] width 72 height 19
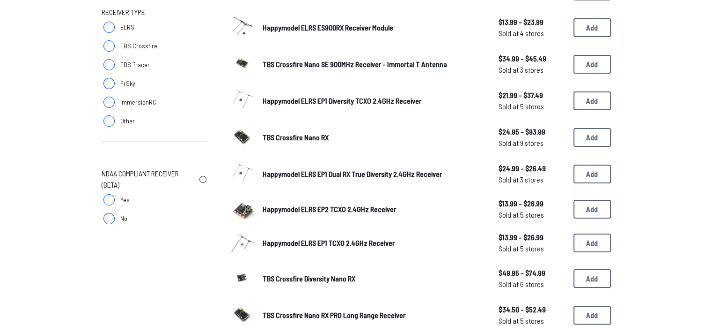
scroll to position [142, 0]
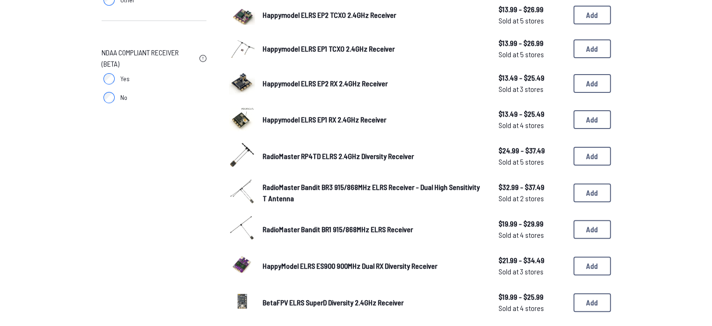
scroll to position [266, 0]
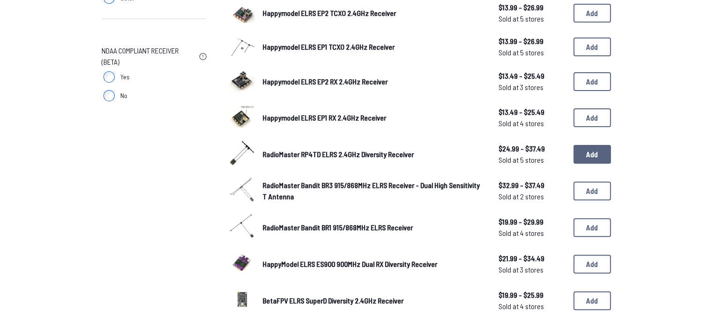
click at [595, 153] on button "Add" at bounding box center [592, 154] width 37 height 19
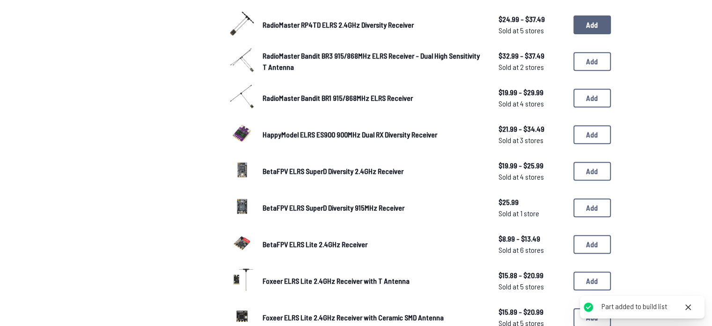
scroll to position [396, 0]
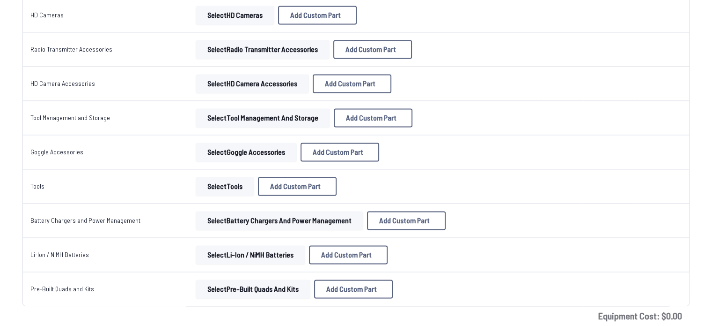
scroll to position [1330, 0]
click at [255, 214] on button "Select Battery Chargers and Power Management" at bounding box center [280, 220] width 168 height 19
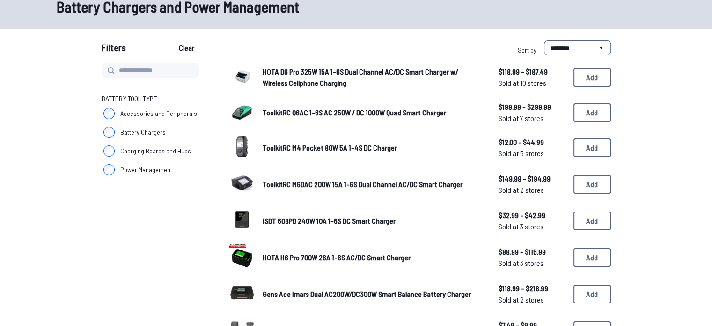
scroll to position [60, 0]
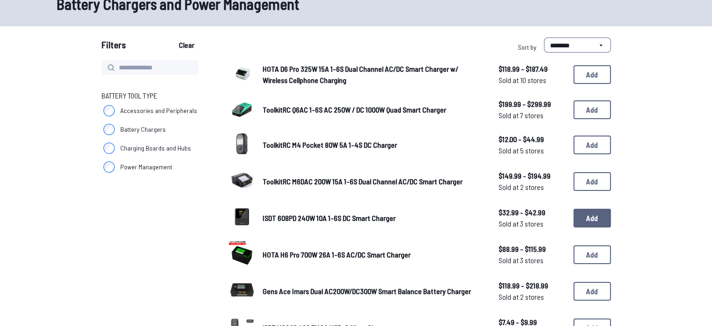
click at [600, 223] on button "Add" at bounding box center [592, 217] width 37 height 19
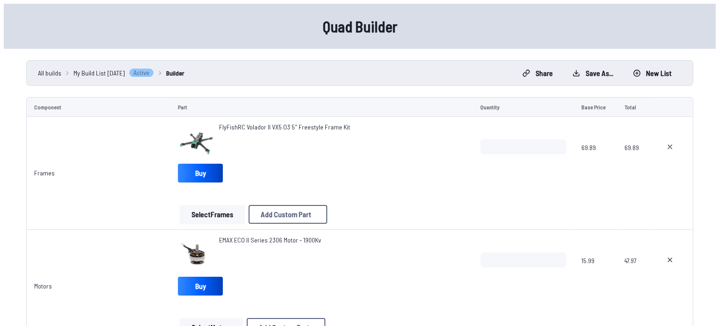
scroll to position [24, 0]
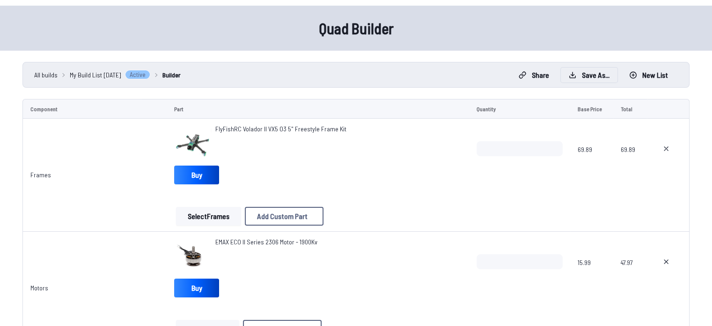
click at [596, 74] on button "Save as..." at bounding box center [589, 74] width 57 height 15
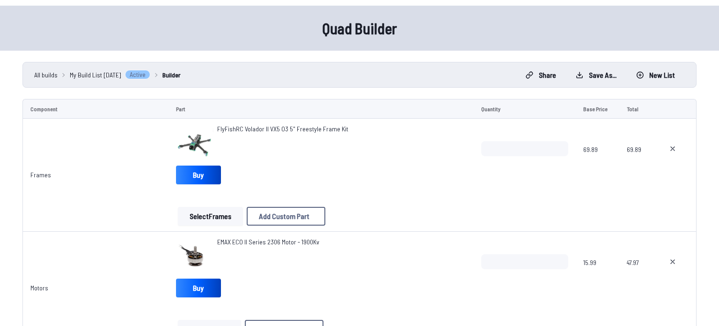
click at [360, 172] on input "**********" at bounding box center [359, 165] width 199 height 20
type input "**********"
click at [435, 213] on button "Save Build" at bounding box center [438, 213] width 41 height 14
click at [383, 221] on link "View Build" at bounding box center [380, 218] width 41 height 14
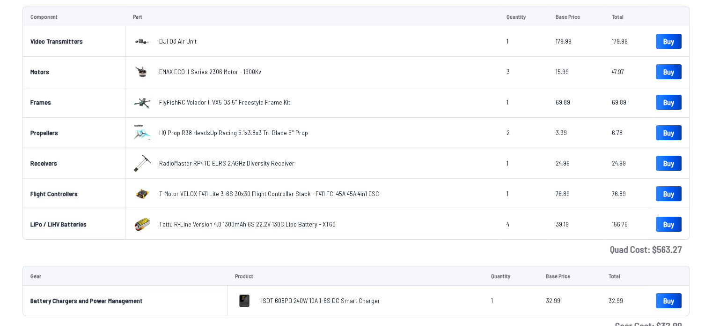
scroll to position [128, 0]
